Goal: Task Accomplishment & Management: Complete application form

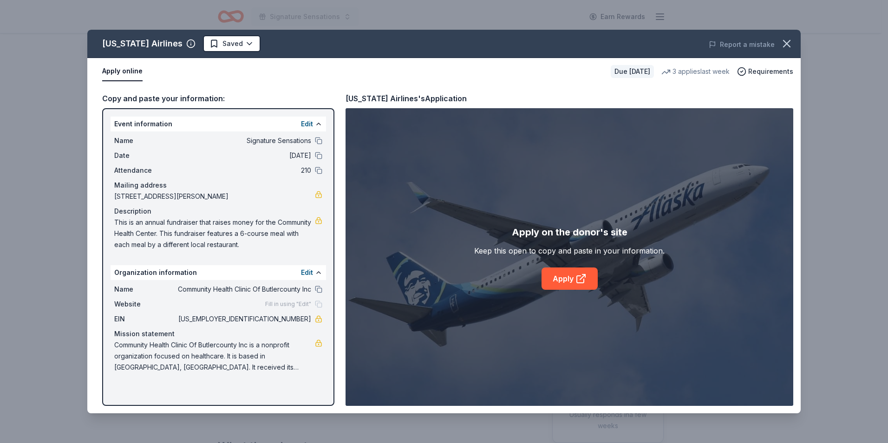
click at [214, 43] on html "Signature Sensations Earn Rewards Due [DATE] Share [US_STATE] Airlines 3.7 • 3 …" at bounding box center [444, 221] width 888 height 443
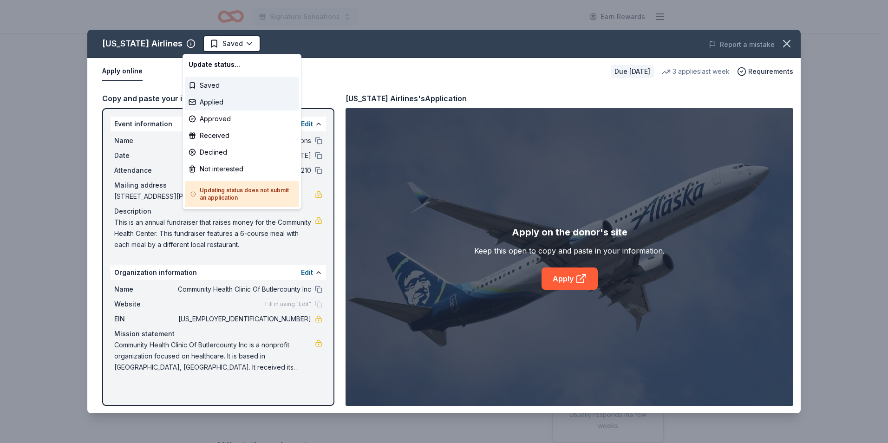
click at [207, 103] on div "Applied" at bounding box center [242, 102] width 114 height 17
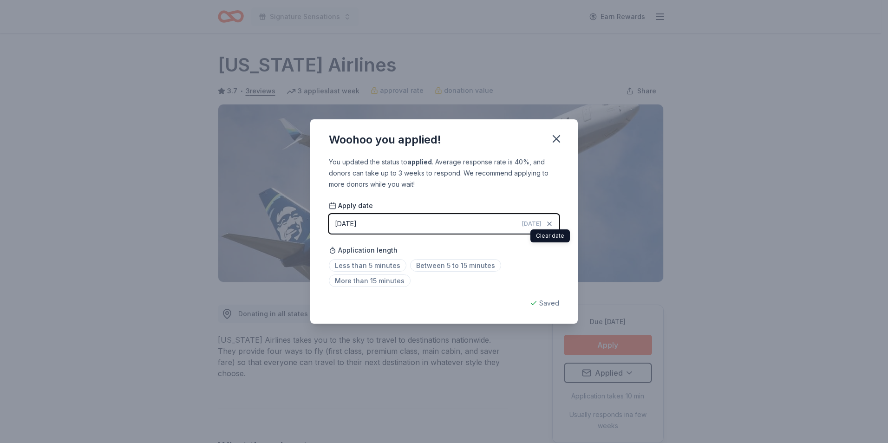
click at [738, 233] on div "Woohoo you applied! You updated the status to applied . Average response rate i…" at bounding box center [444, 221] width 888 height 443
click at [451, 266] on span "Between 5 to 15 minutes" at bounding box center [455, 265] width 91 height 13
click at [554, 138] on icon "button" at bounding box center [556, 138] width 13 height 13
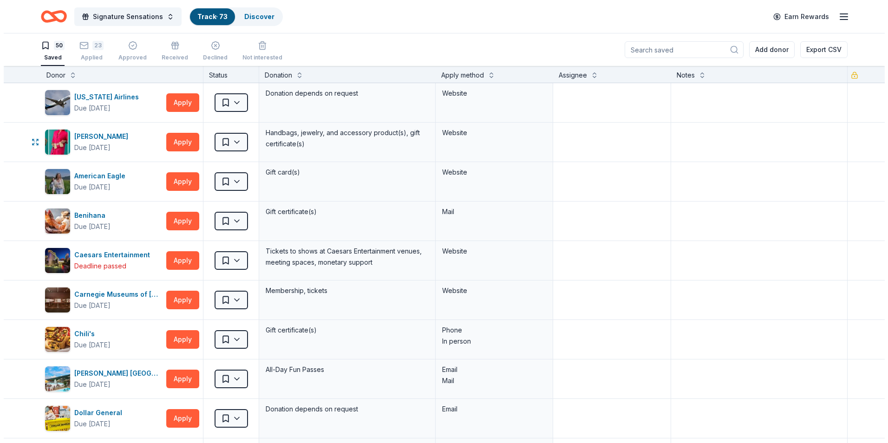
scroll to position [0, 0]
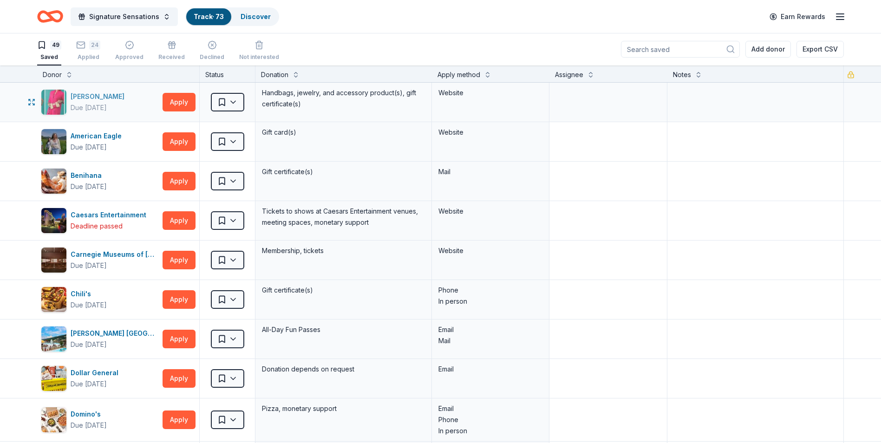
click at [84, 97] on div "Alexis Drake" at bounding box center [100, 96] width 58 height 11
click at [233, 103] on html "Signature Sensations Track · 73 Discover Earn Rewards 49 Saved 24 Applied Appro…" at bounding box center [440, 221] width 881 height 443
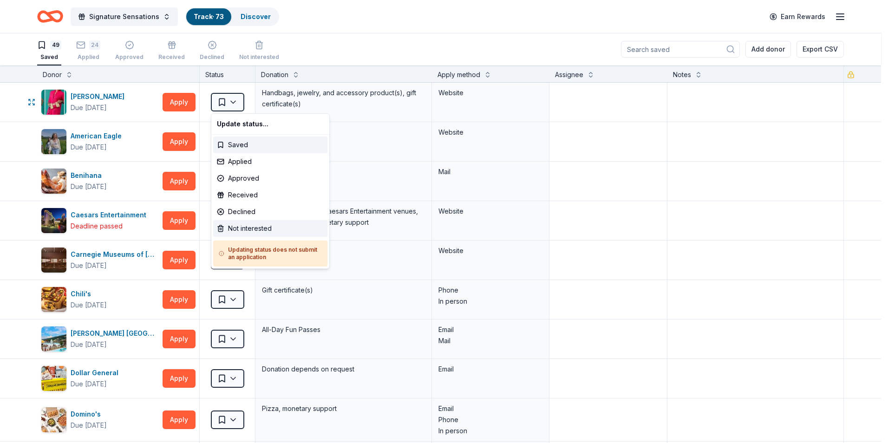
click at [256, 227] on div "Not interested" at bounding box center [270, 228] width 114 height 17
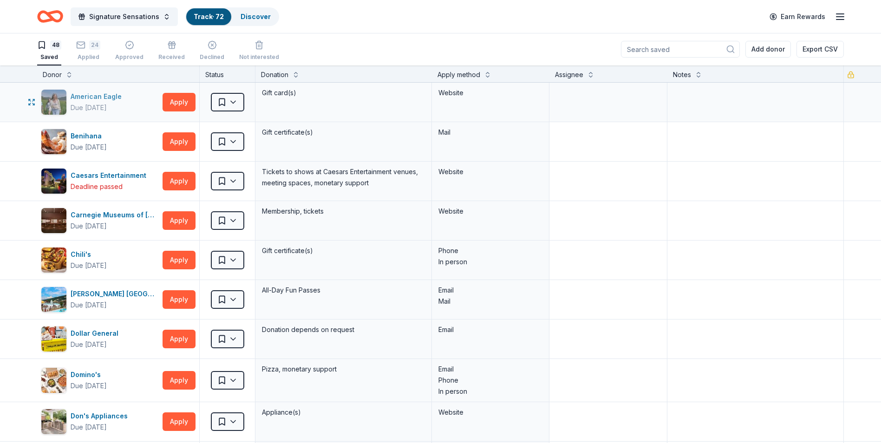
click at [104, 98] on div "American Eagle" at bounding box center [98, 96] width 55 height 11
click at [175, 140] on button "Apply" at bounding box center [179, 141] width 33 height 19
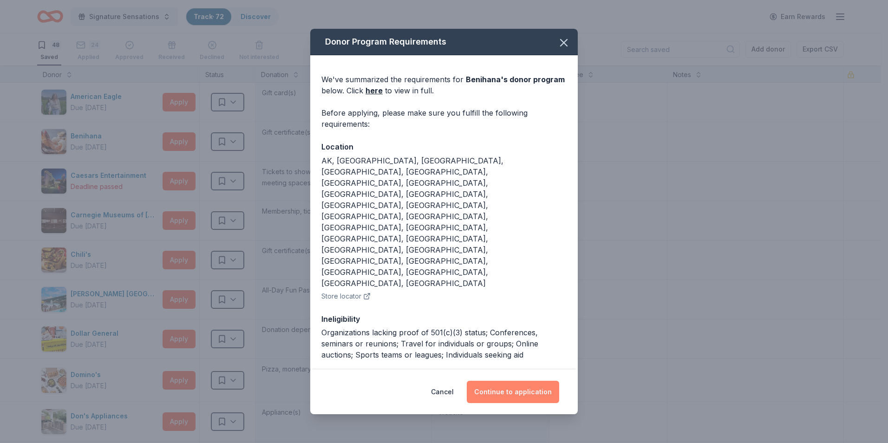
click at [525, 381] on button "Continue to application" at bounding box center [513, 392] width 92 height 22
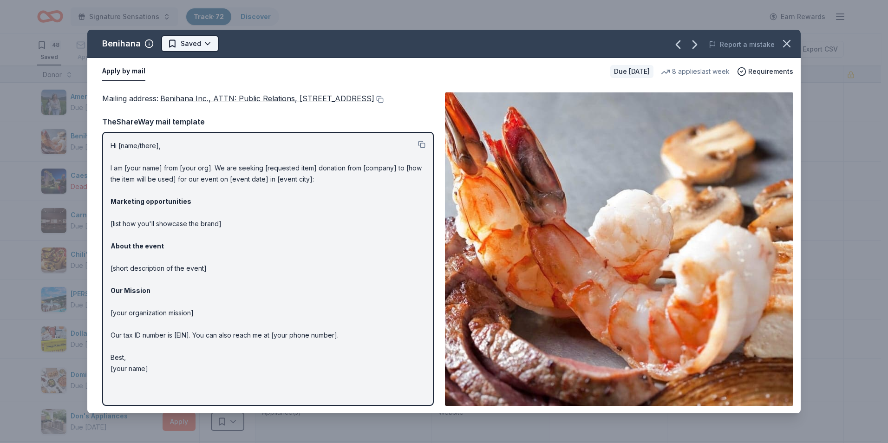
click at [194, 44] on html "Signature Sensations Track · 72 Discover Earn Rewards 48 Saved 24 Applied Appro…" at bounding box center [444, 221] width 888 height 443
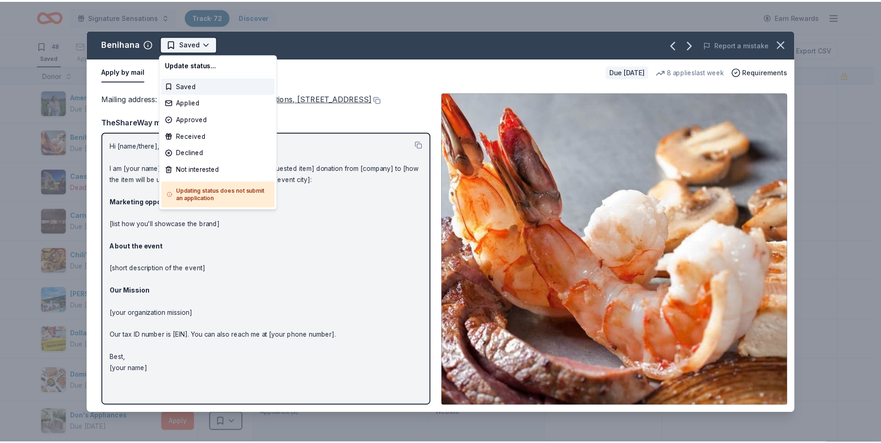
scroll to position [0, 0]
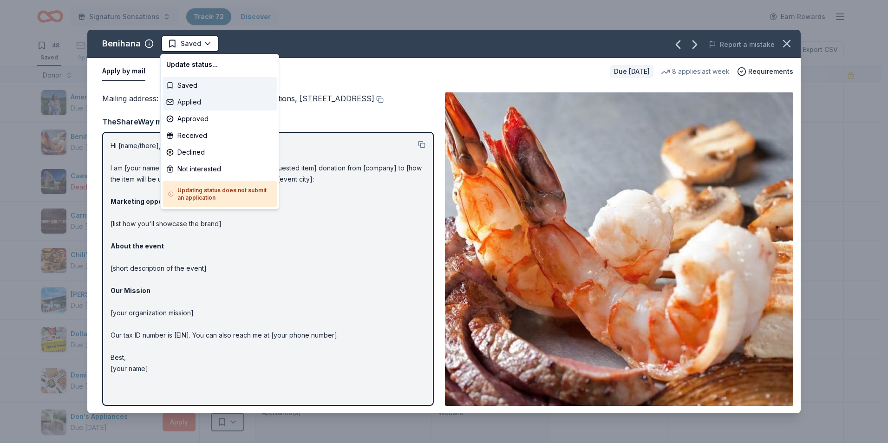
click at [195, 103] on div "Applied" at bounding box center [220, 102] width 114 height 17
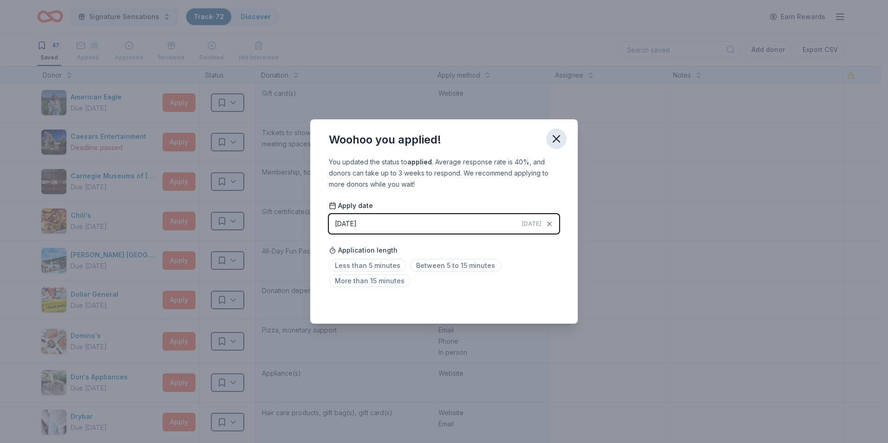
click at [560, 139] on icon "button" at bounding box center [556, 138] width 13 height 13
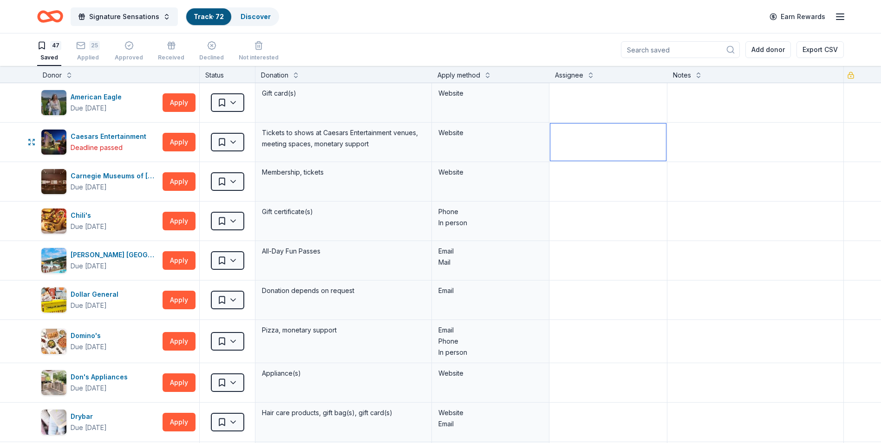
click at [652, 142] on textarea at bounding box center [607, 142] width 115 height 37
click at [231, 142] on html "Signature Sensations Track · 72 Discover Earn Rewards 47 Saved 25 Applied Appro…" at bounding box center [440, 221] width 881 height 443
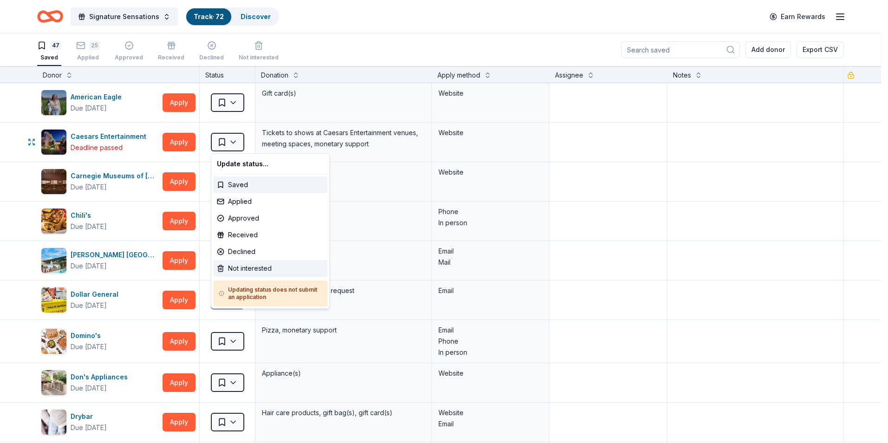
click at [241, 269] on div "Not interested" at bounding box center [270, 268] width 114 height 17
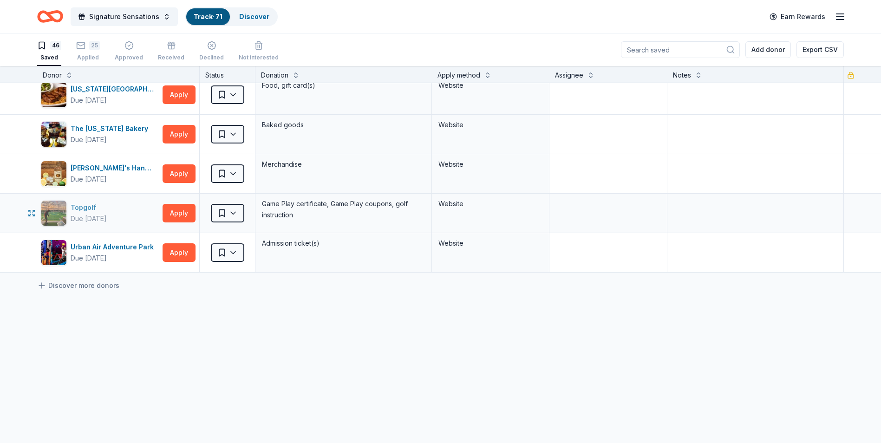
scroll to position [1595, 0]
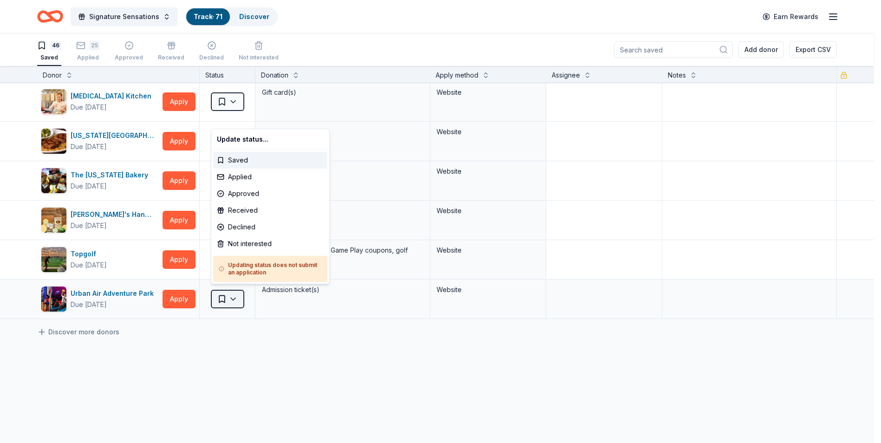
click at [217, 299] on html "Signature Sensations Track · 71 Discover Earn Rewards 46 Saved 25 Applied Appro…" at bounding box center [440, 221] width 881 height 443
click at [172, 341] on html "Signature Sensations Track · 71 Discover Earn Rewards 46 Saved 25 Applied Appro…" at bounding box center [444, 221] width 888 height 443
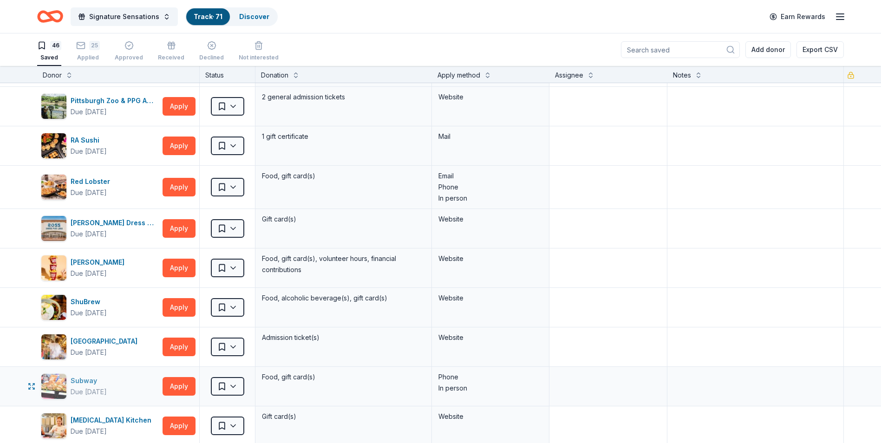
scroll to position [1270, 0]
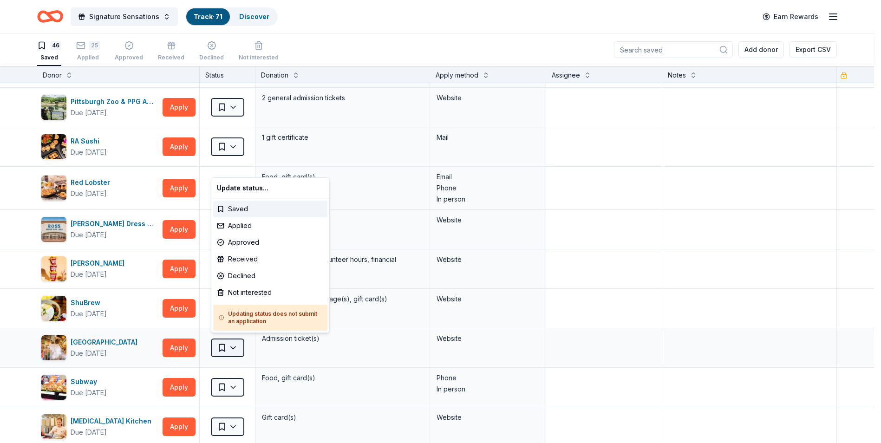
click at [234, 344] on html "Signature Sensations Track · 71 Discover Earn Rewards 46 Saved 25 Applied Appro…" at bounding box center [440, 221] width 881 height 443
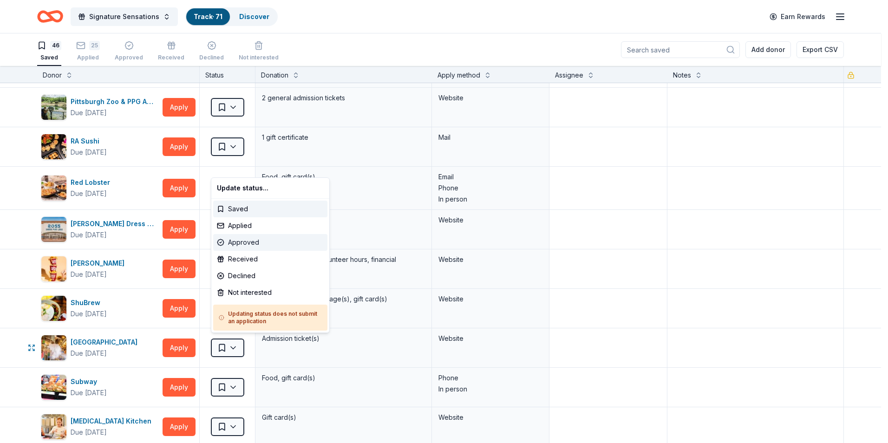
click at [250, 245] on div "Approved" at bounding box center [270, 242] width 114 height 17
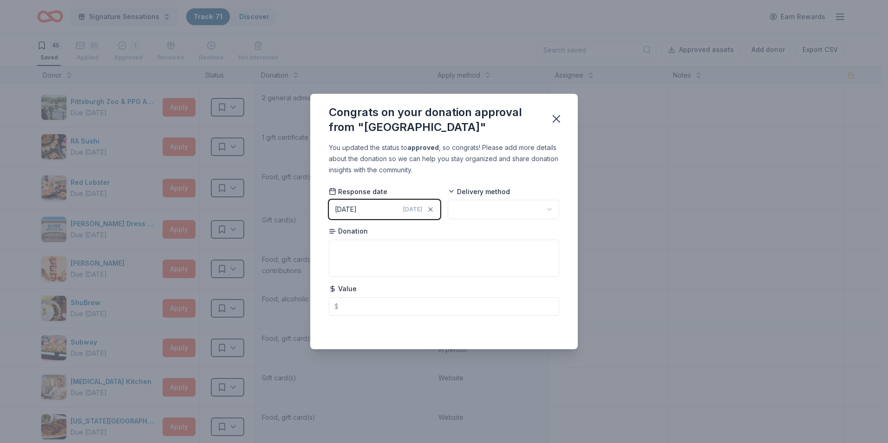
click at [492, 215] on html "Signature Sensations Track · 71 Discover Earn Rewards 45 Saved 25 Applied 1 App…" at bounding box center [444, 221] width 888 height 443
click at [558, 119] on icon "button" at bounding box center [556, 118] width 13 height 13
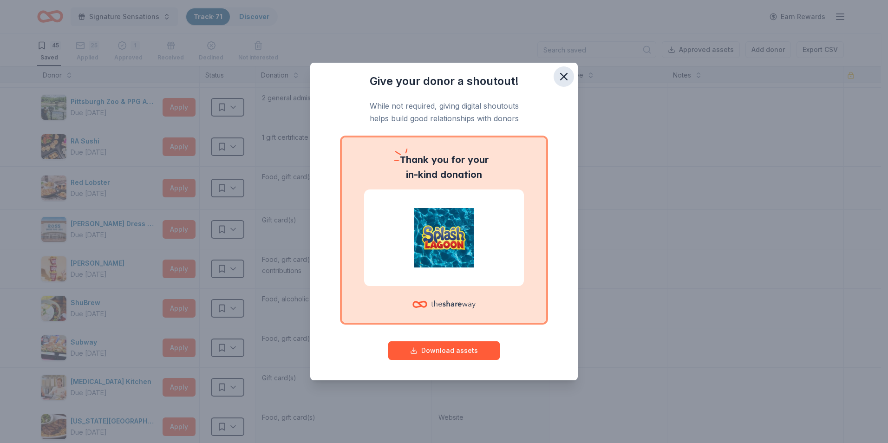
click at [559, 78] on icon "button" at bounding box center [563, 76] width 13 height 13
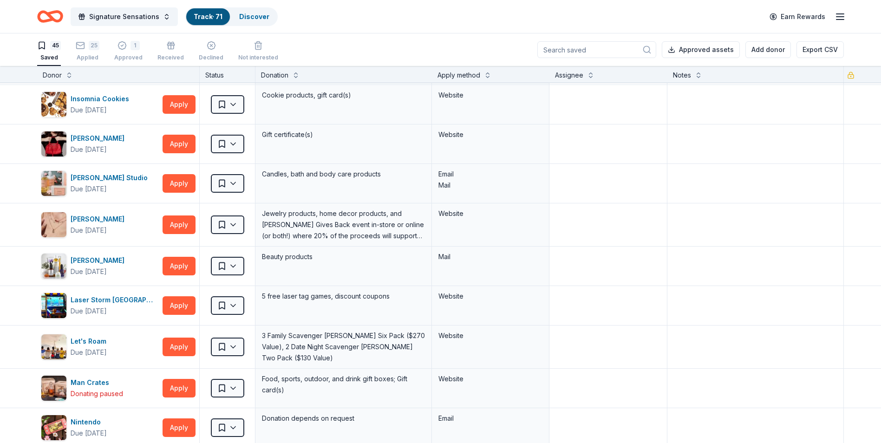
scroll to position [434, 0]
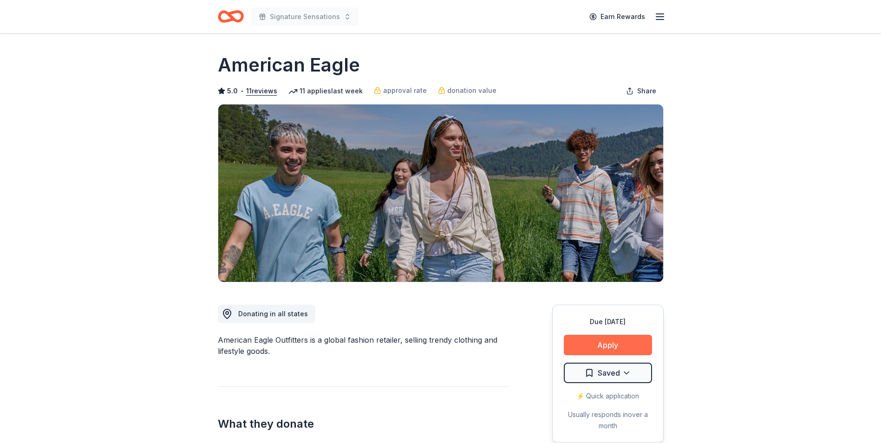
click at [612, 349] on button "Apply" at bounding box center [608, 345] width 88 height 20
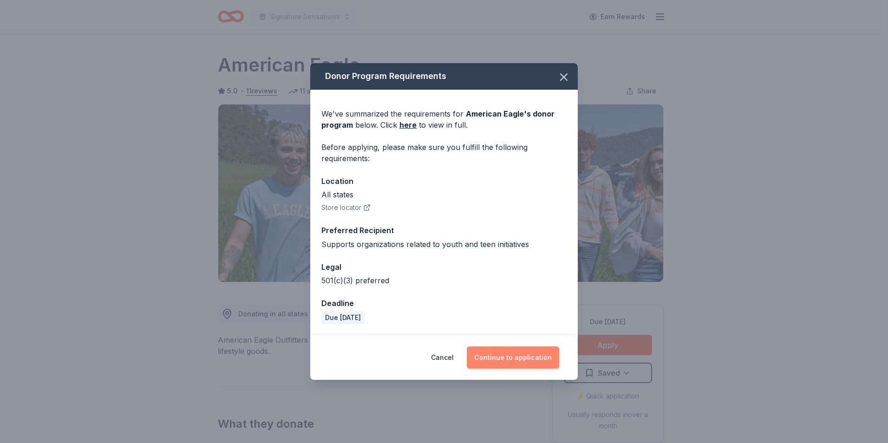
click at [501, 353] on button "Continue to application" at bounding box center [513, 357] width 92 height 22
